Goal: Task Accomplishment & Management: Use online tool/utility

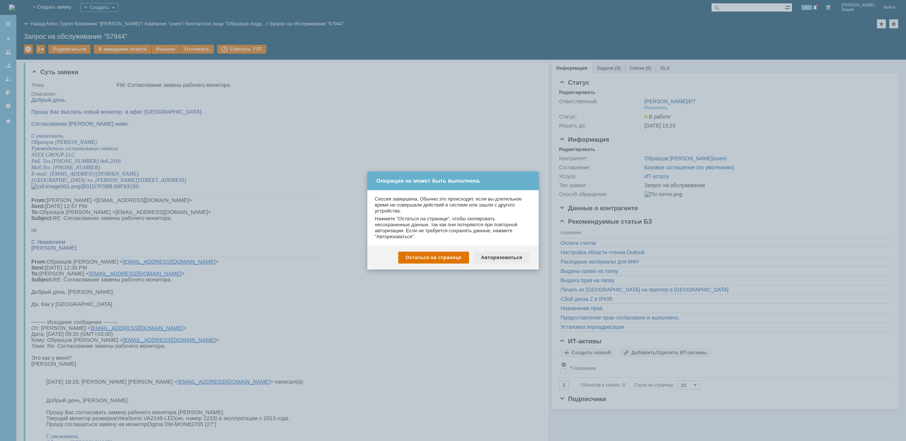
click at [498, 255] on div "Авторизоваться" at bounding box center [502, 258] width 56 height 12
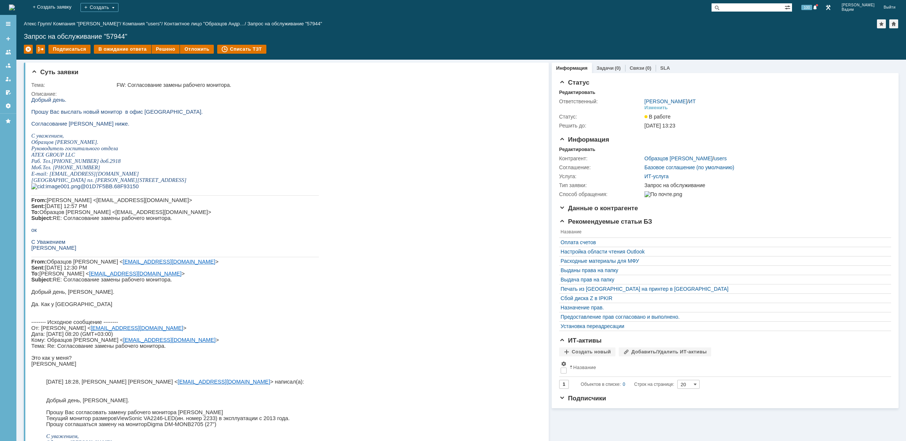
click at [15, 6] on img at bounding box center [12, 7] width 6 height 6
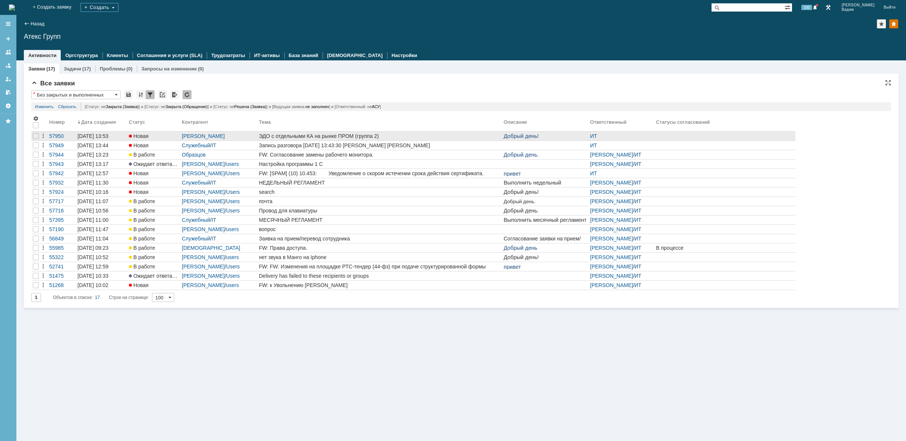
click at [446, 134] on div "ЭДО с отдельными КА на рынке ПРОМ (группа 2)" at bounding box center [380, 136] width 242 height 6
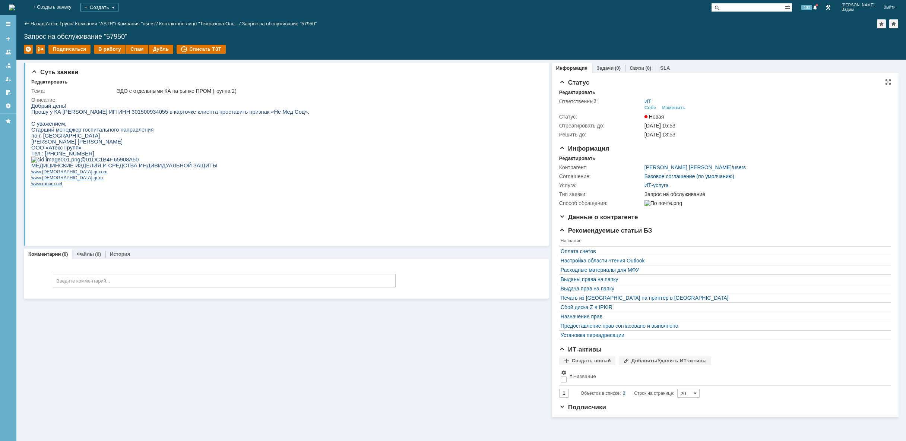
click at [685, 107] on div "Себе Изменить" at bounding box center [766, 107] width 242 height 7
click at [681, 107] on div "Изменить" at bounding box center [673, 108] width 23 height 6
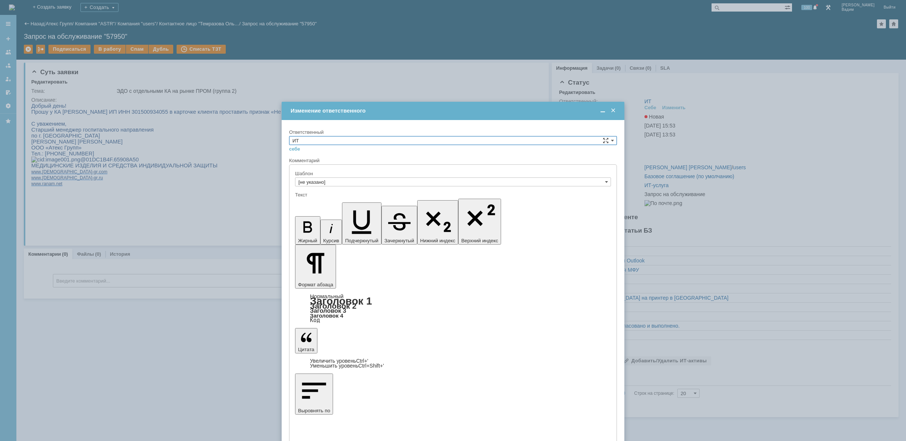
click at [578, 139] on input "ИТ" at bounding box center [453, 140] width 328 height 9
click at [452, 203] on span "АСУ" at bounding box center [452, 202] width 321 height 6
type input "АСУ"
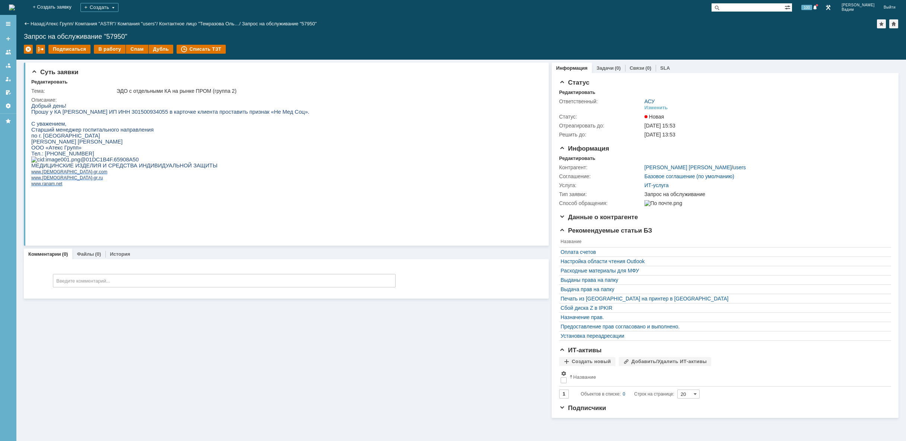
click at [15, 9] on img at bounding box center [12, 7] width 6 height 6
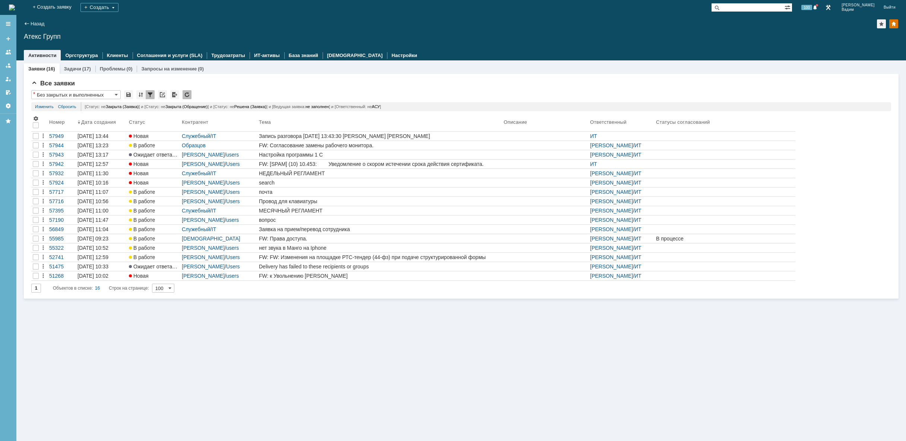
click at [15, 9] on img at bounding box center [12, 7] width 6 height 6
click at [15, 7] on img at bounding box center [12, 7] width 6 height 6
click at [15, 10] on img at bounding box center [12, 7] width 6 height 6
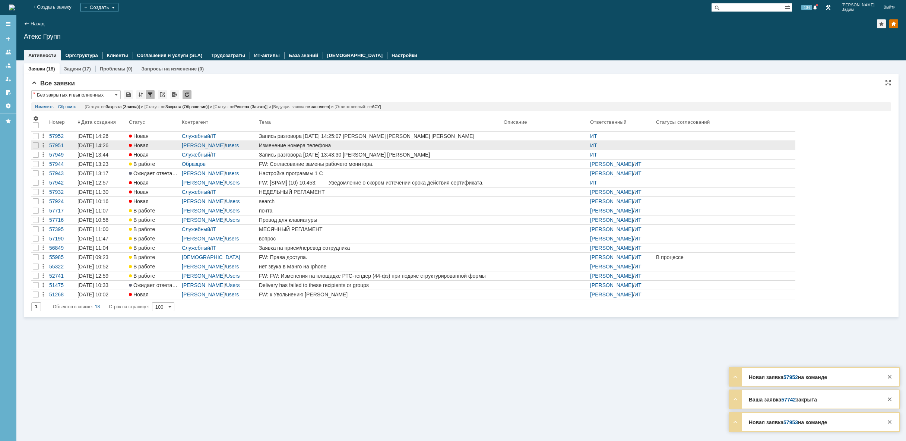
click at [352, 148] on div "Изменение номера телефона" at bounding box center [380, 145] width 242 height 6
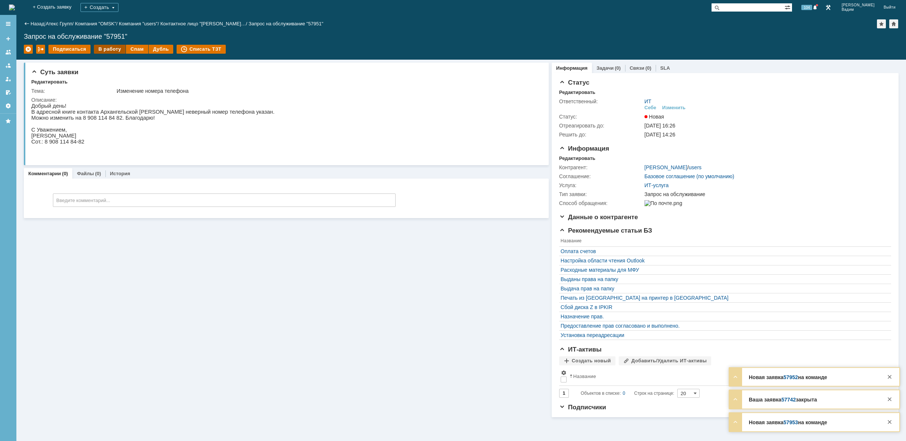
click at [106, 51] on div "В работу" at bounding box center [110, 49] width 32 height 9
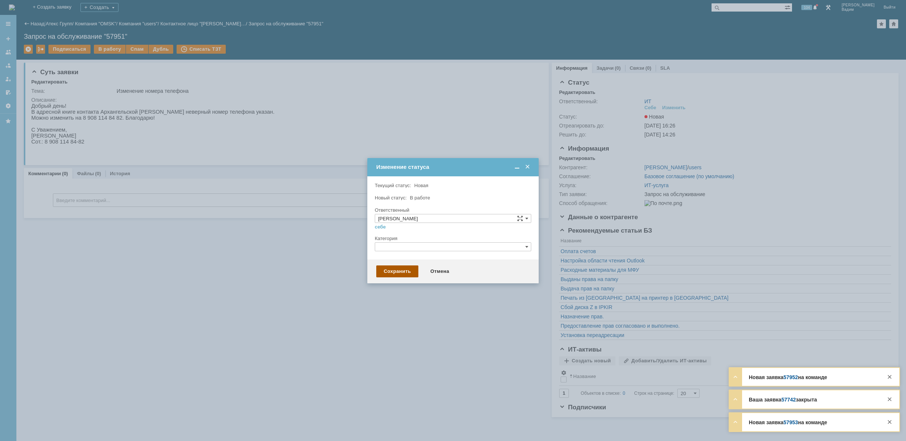
click at [385, 268] on div "Сохранить" at bounding box center [397, 271] width 42 height 12
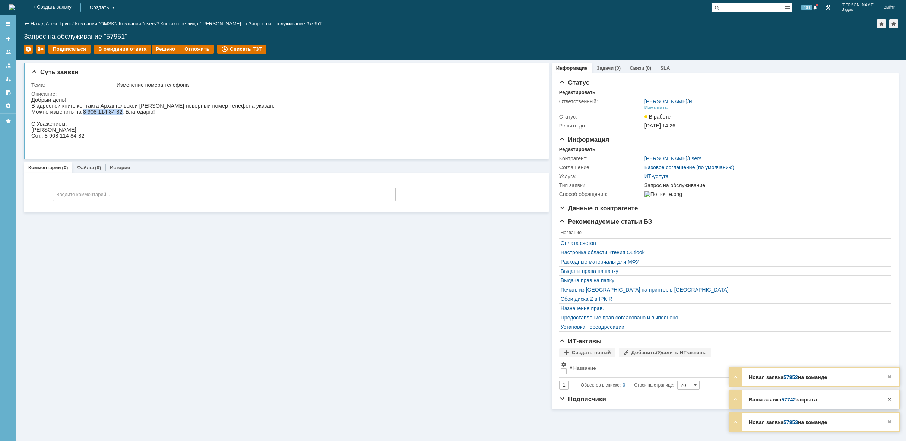
drag, startPoint x: 84, startPoint y: 115, endPoint x: 114, endPoint y: 114, distance: 29.8
click at [114, 114] on p "Можно изменить на 8 908 114 84 82. Благодарю!" at bounding box center [152, 112] width 243 height 6
copy p "8 908 114 84 82"
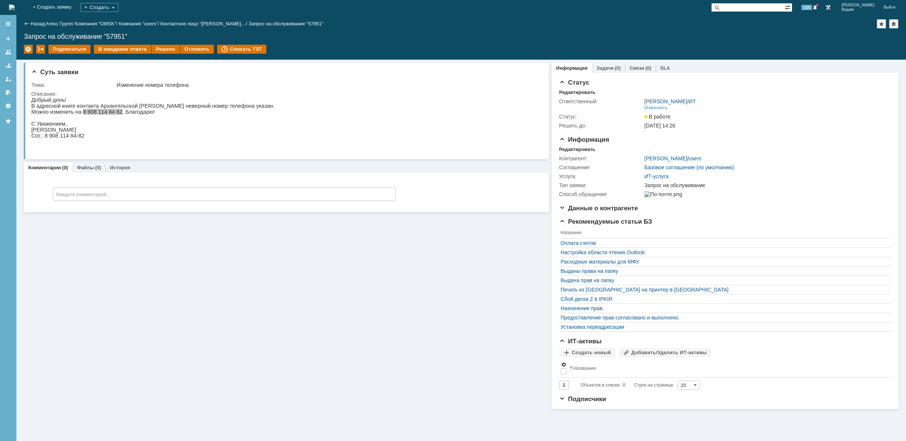
click at [15, 8] on img at bounding box center [12, 7] width 6 height 6
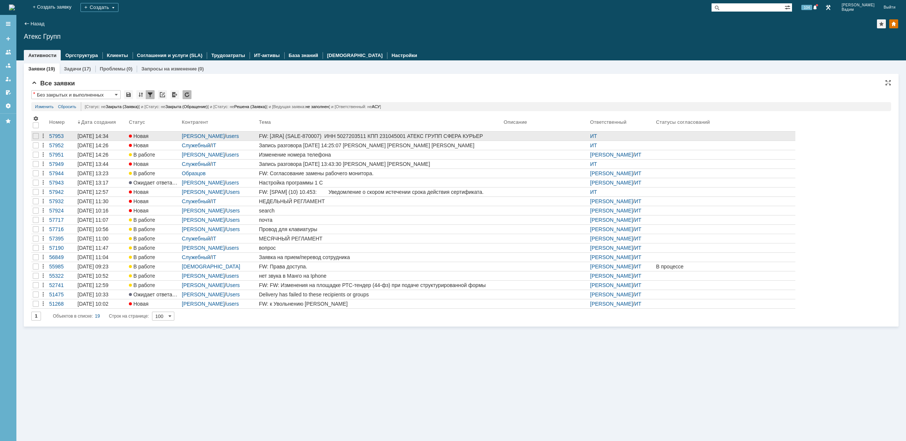
click at [511, 140] on span "Добрый день!" at bounding box center [521, 141] width 35 height 6
click at [490, 137] on div "FW: [JIRA] (SALE-870007) ИНН 5027203511 КПП 231045001 АТЕКС ГРУПП СФЕРА КУРЬЕР …" at bounding box center [380, 136] width 242 height 6
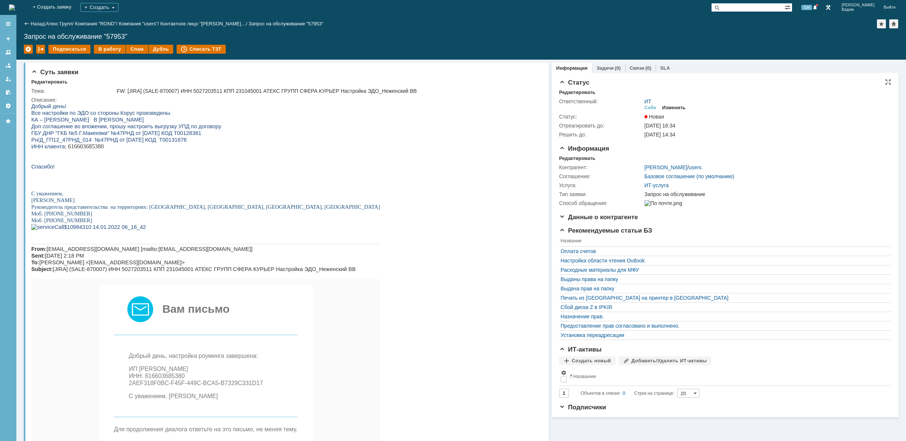
click at [677, 106] on div "Изменить" at bounding box center [673, 108] width 23 height 6
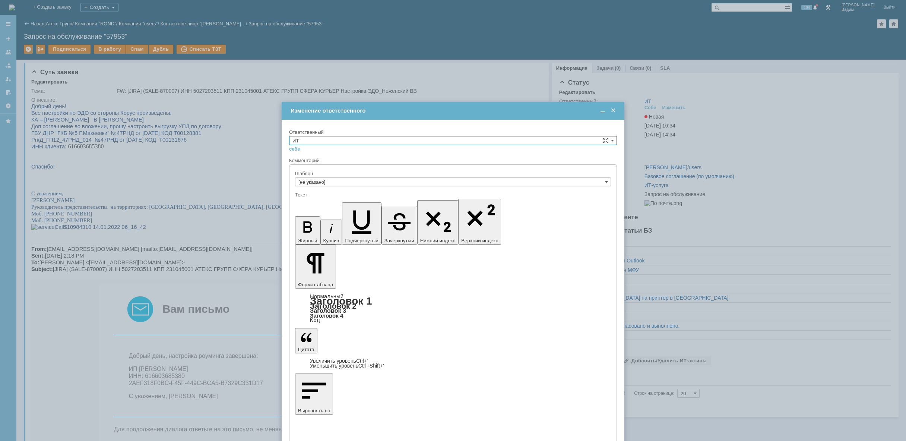
click at [450, 136] on div "Ответственный ИТ себе своей команде" at bounding box center [453, 143] width 328 height 28
click at [414, 139] on input "ИТ" at bounding box center [453, 140] width 328 height 9
click at [358, 203] on span "АСУ" at bounding box center [452, 202] width 321 height 6
type input "АСУ"
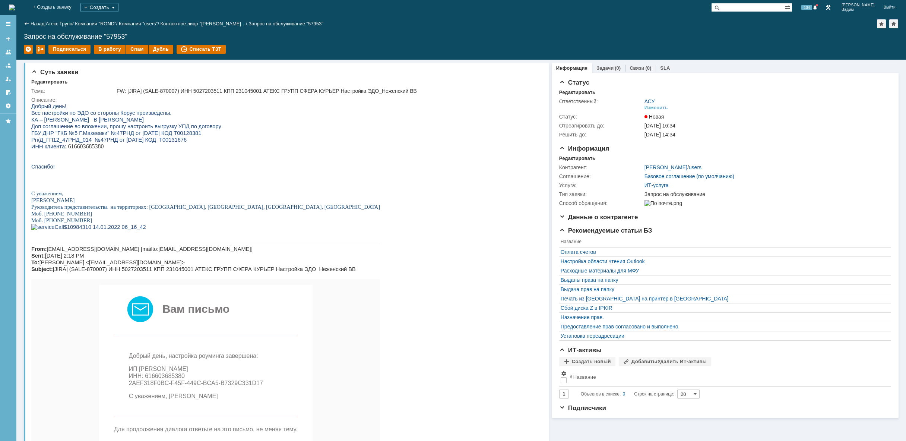
click at [15, 7] on img at bounding box center [12, 7] width 6 height 6
